Goal: Task Accomplishment & Management: Use online tool/utility

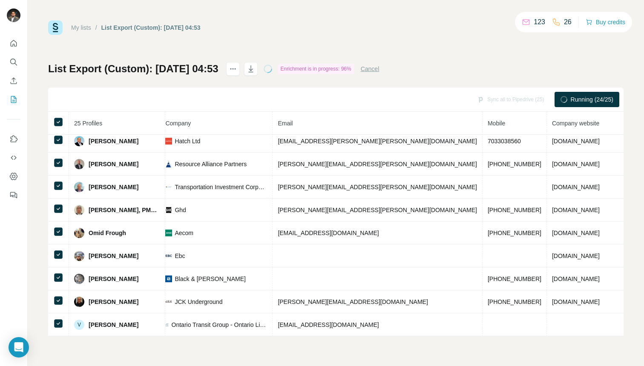
scroll to position [373, 0]
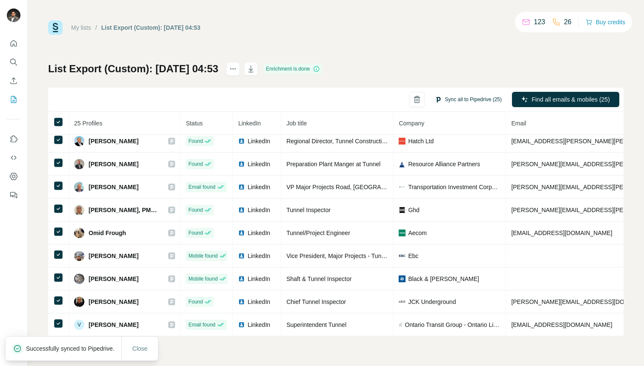
click at [472, 102] on button "Sync all to Pipedrive (25)" at bounding box center [468, 99] width 79 height 13
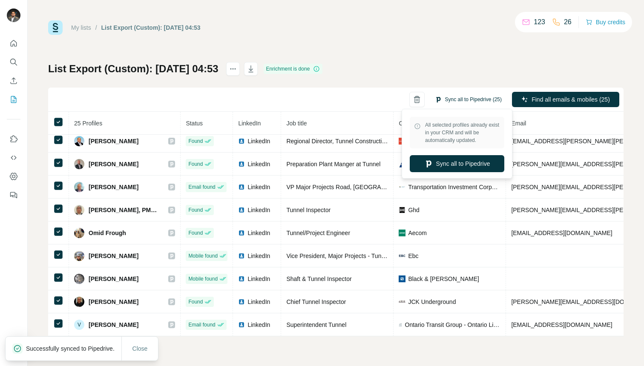
click at [472, 102] on button "Sync all to Pipedrive (25)" at bounding box center [468, 99] width 79 height 13
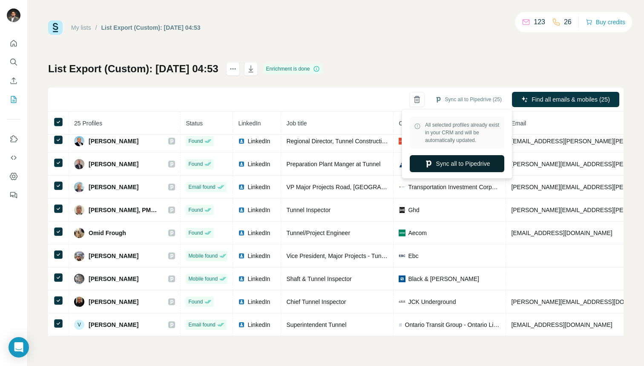
click at [449, 163] on button "Sync all to Pipedrive" at bounding box center [456, 163] width 94 height 17
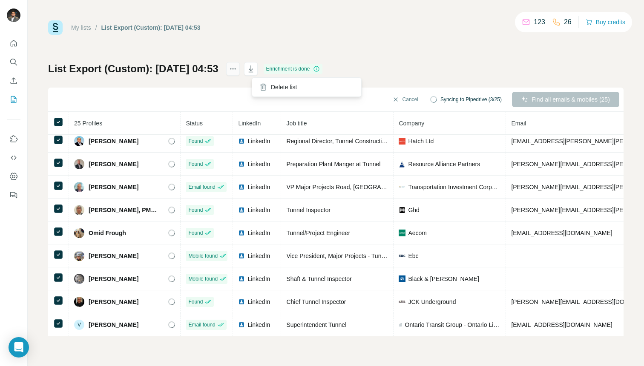
click at [237, 65] on icon "actions" at bounding box center [233, 69] width 9 height 9
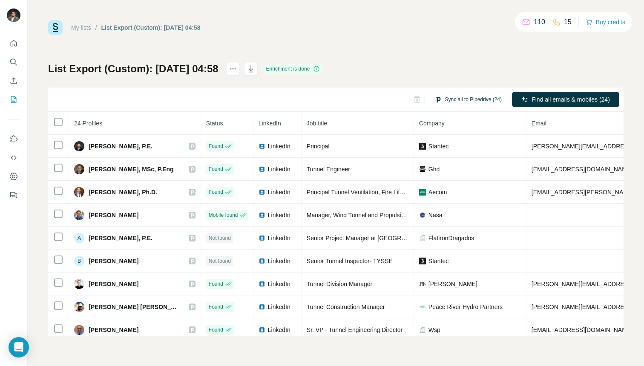
click at [489, 94] on button "Sync all to Pipedrive (24)" at bounding box center [468, 99] width 79 height 13
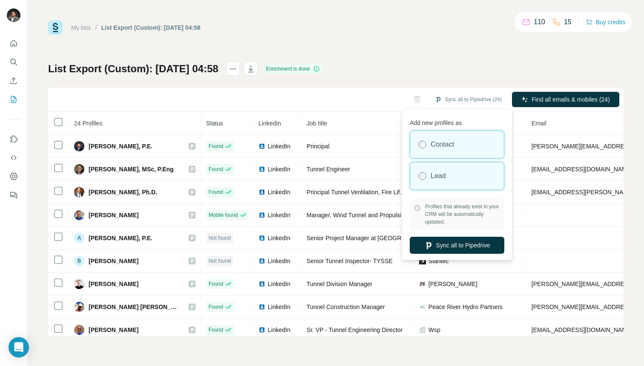
click at [454, 179] on div "Lead" at bounding box center [457, 176] width 94 height 27
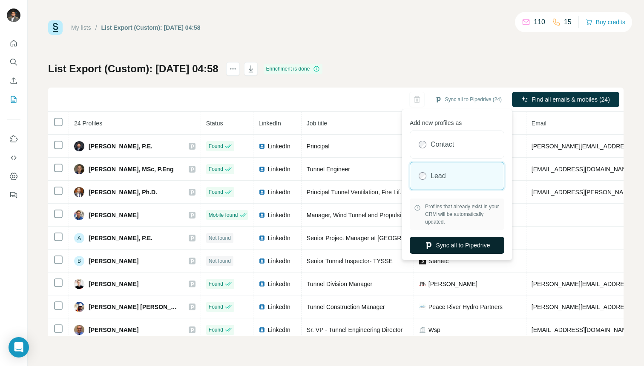
click at [453, 251] on button "Sync all to Pipedrive" at bounding box center [456, 245] width 94 height 17
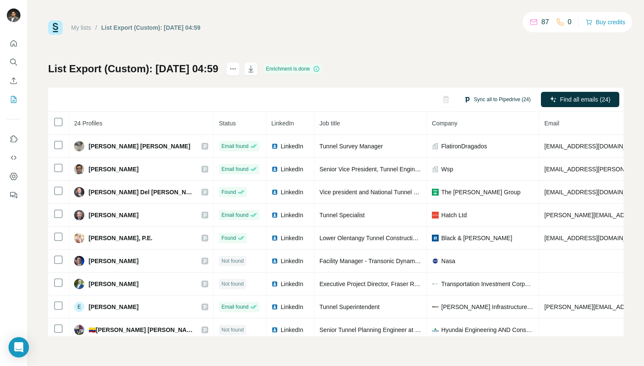
click at [497, 97] on button "Sync all to Pipedrive (24)" at bounding box center [497, 99] width 79 height 13
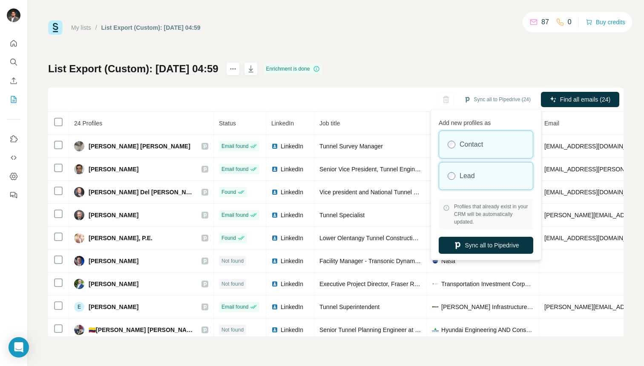
click at [472, 175] on label "Lead" at bounding box center [466, 176] width 15 height 10
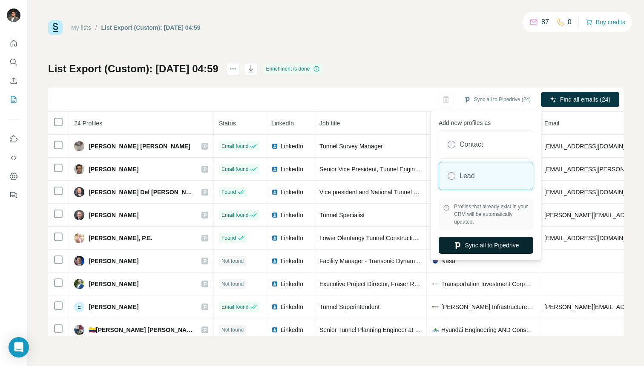
click at [469, 245] on button "Sync all to Pipedrive" at bounding box center [485, 245] width 94 height 17
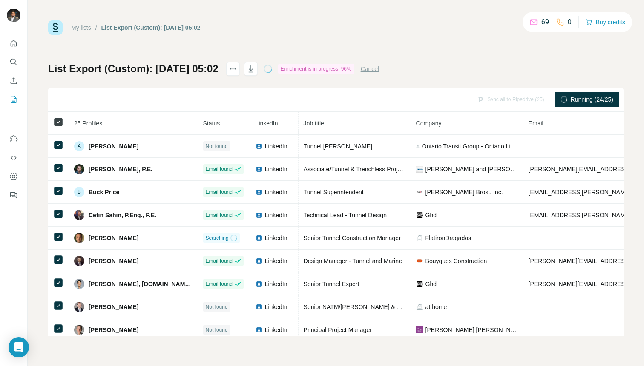
scroll to position [28, 0]
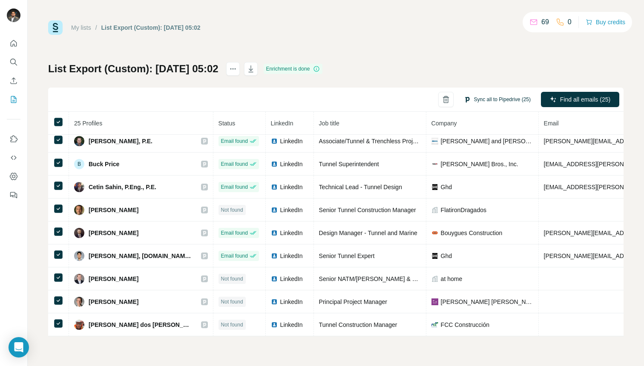
click at [505, 102] on button "Sync all to Pipedrive (25)" at bounding box center [497, 99] width 79 height 13
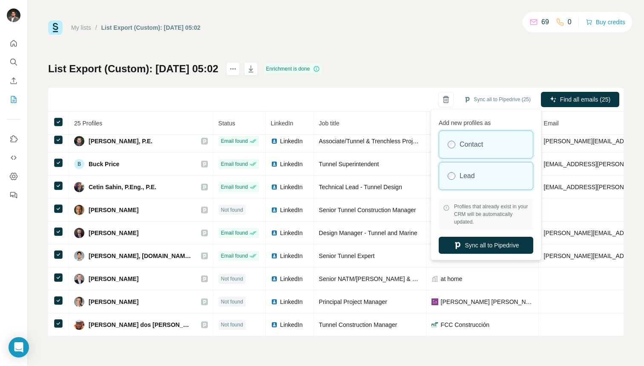
click at [475, 175] on label "Lead" at bounding box center [466, 176] width 15 height 10
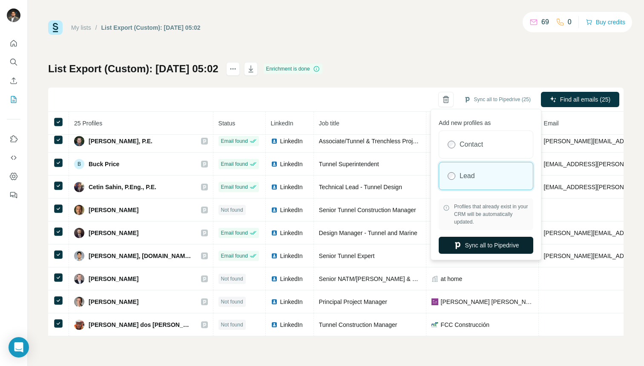
click at [472, 244] on button "Sync all to Pipedrive" at bounding box center [485, 245] width 94 height 17
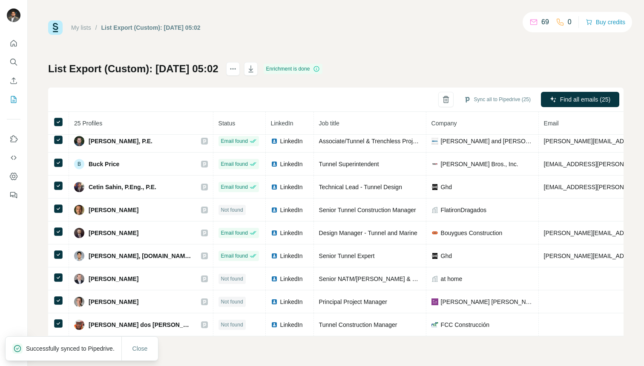
click at [514, 106] on div "Sync all to Pipedrive (25)" at bounding box center [497, 99] width 79 height 15
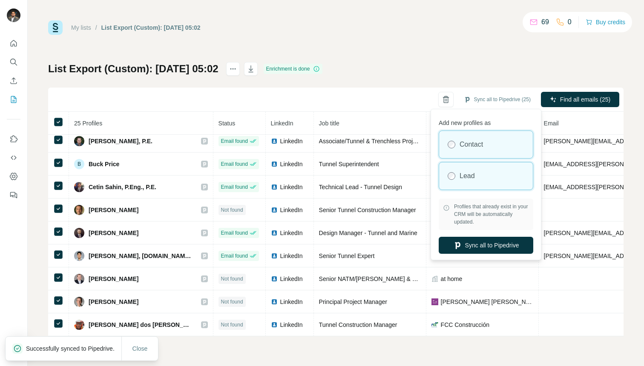
click at [476, 186] on div "Lead" at bounding box center [486, 176] width 94 height 27
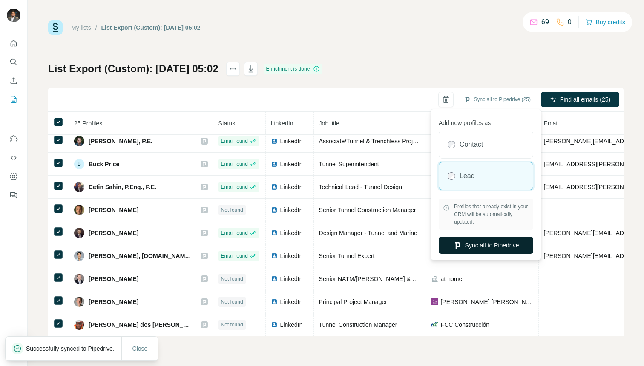
click at [468, 251] on button "Sync all to Pipedrive" at bounding box center [485, 245] width 94 height 17
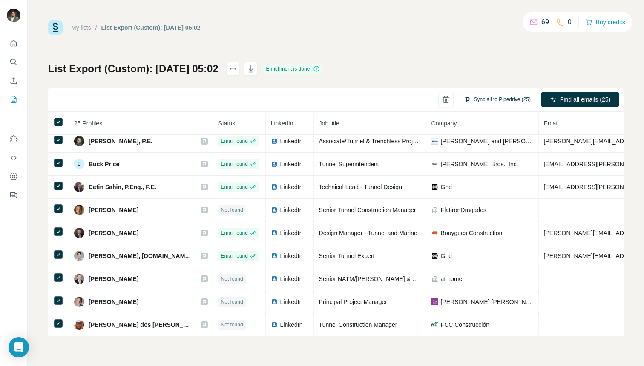
click at [497, 100] on button "Sync all to Pipedrive (25)" at bounding box center [497, 99] width 79 height 13
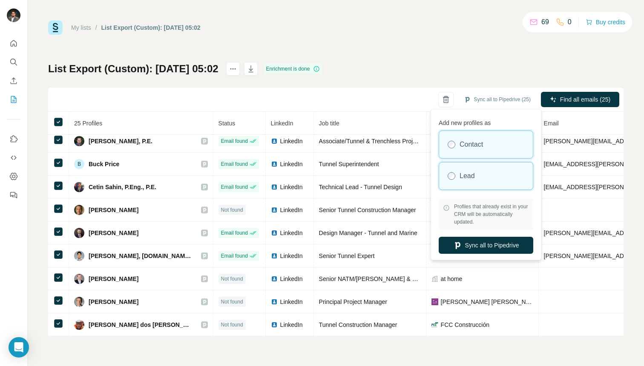
click at [476, 178] on div "Lead" at bounding box center [486, 176] width 94 height 27
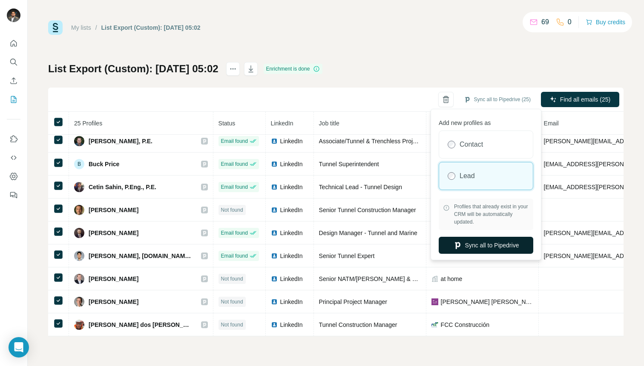
click at [467, 248] on button "Sync all to Pipedrive" at bounding box center [485, 245] width 94 height 17
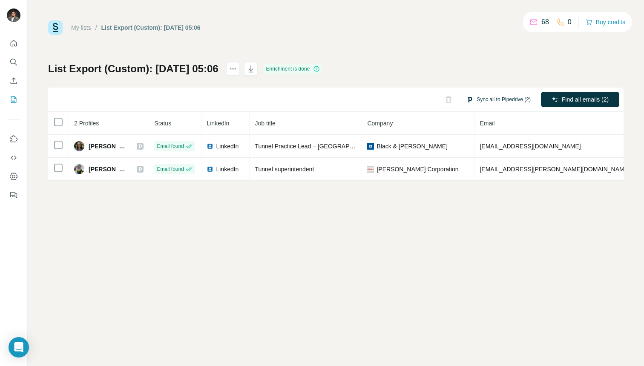
click at [519, 101] on button "Sync all to Pipedrive (2)" at bounding box center [498, 99] width 76 height 13
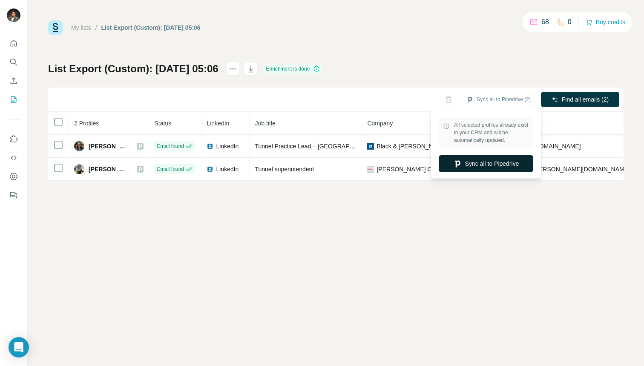
click at [483, 166] on button "Sync all to Pipedrive" at bounding box center [485, 163] width 94 height 17
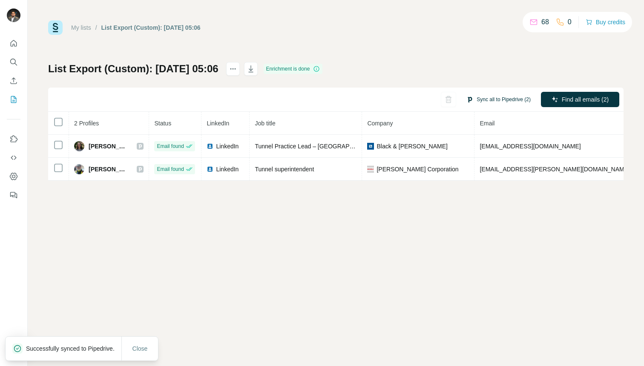
click at [500, 104] on button "Sync all to Pipedrive (2)" at bounding box center [498, 99] width 76 height 13
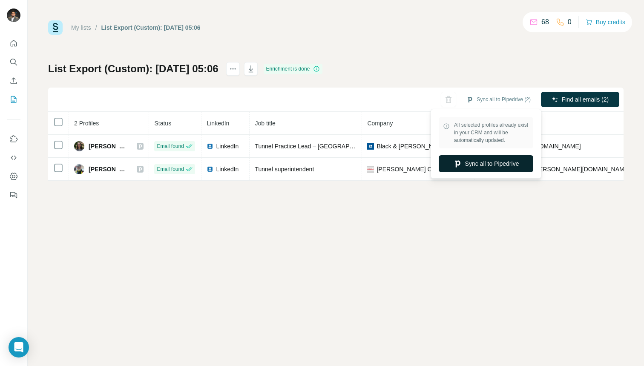
click at [483, 163] on button "Sync all to Pipedrive" at bounding box center [485, 163] width 94 height 17
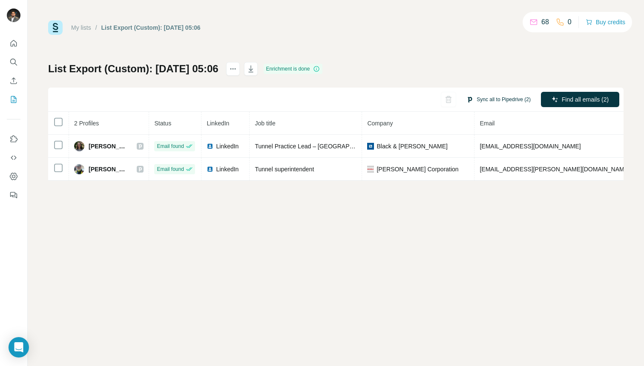
click at [500, 97] on button "Sync all to Pipedrive (2)" at bounding box center [498, 99] width 76 height 13
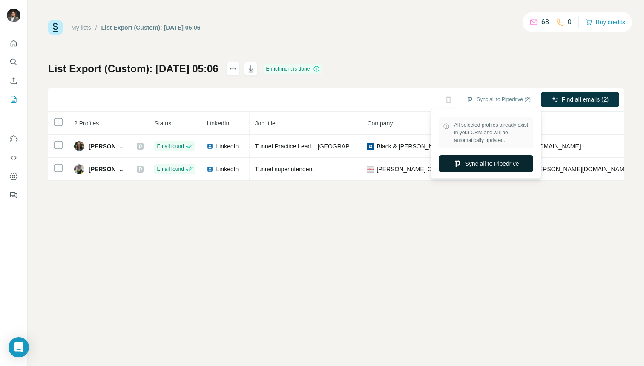
click at [470, 163] on button "Sync all to Pipedrive" at bounding box center [485, 163] width 94 height 17
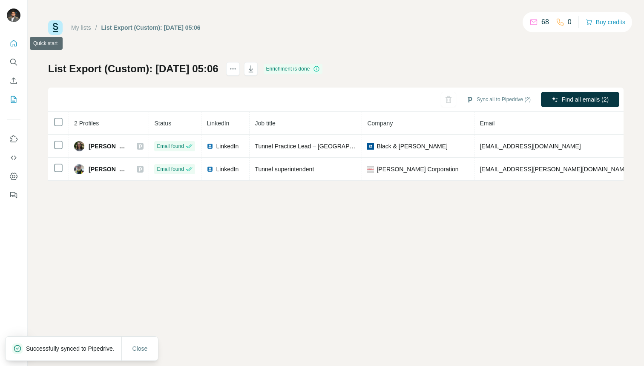
click at [17, 37] on button "Quick start" at bounding box center [14, 43] width 14 height 15
